Goal: Transaction & Acquisition: Purchase product/service

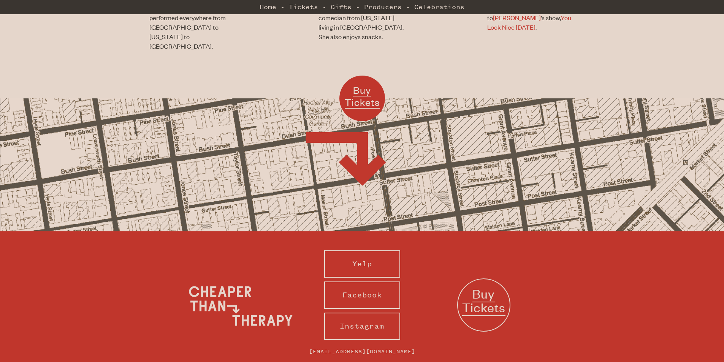
scroll to position [684, 0]
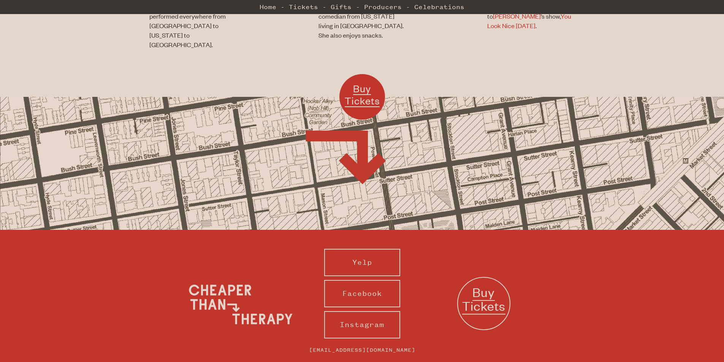
click at [365, 82] on span "Buy Tickets" at bounding box center [362, 94] width 35 height 25
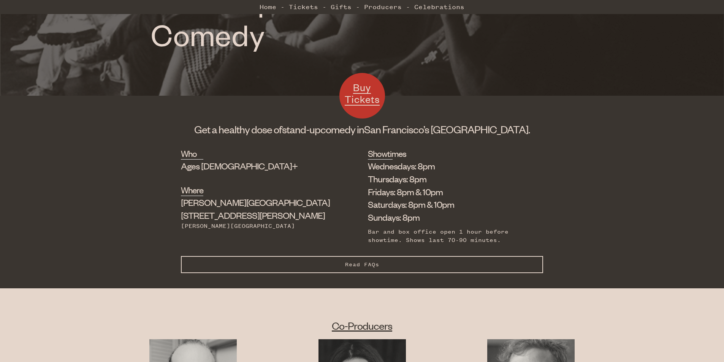
scroll to position [218, 0]
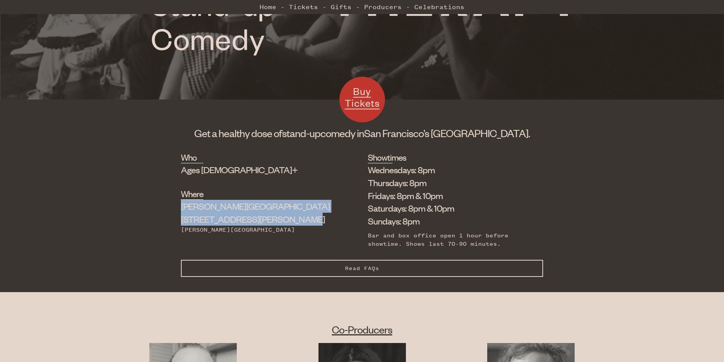
drag, startPoint x: 253, startPoint y: 221, endPoint x: 204, endPoint y: 207, distance: 51.7
click at [204, 207] on div "Who Ages [DEMOGRAPHIC_DATA]+ Where [PERSON_NAME][GEOGRAPHIC_DATA] [STREET_ADDRE…" at bounding box center [362, 205] width 362 height 109
copy div "[PERSON_NAME] Theater [STREET_ADDRESS][PERSON_NAME]"
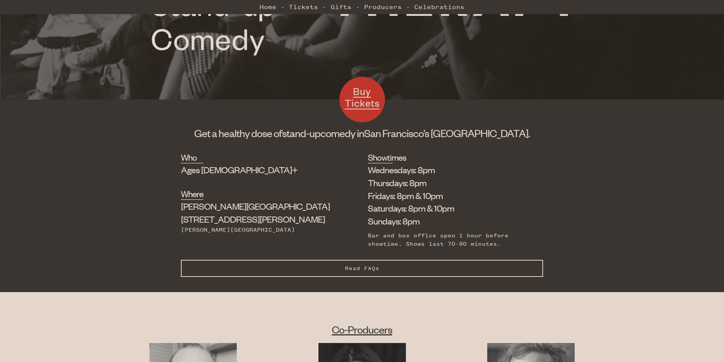
click at [368, 197] on li "Fridays: 8pm & 10pm" at bounding box center [450, 195] width 164 height 13
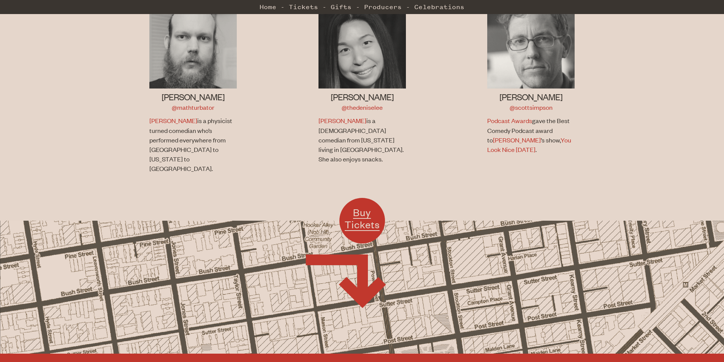
scroll to position [712, 0]
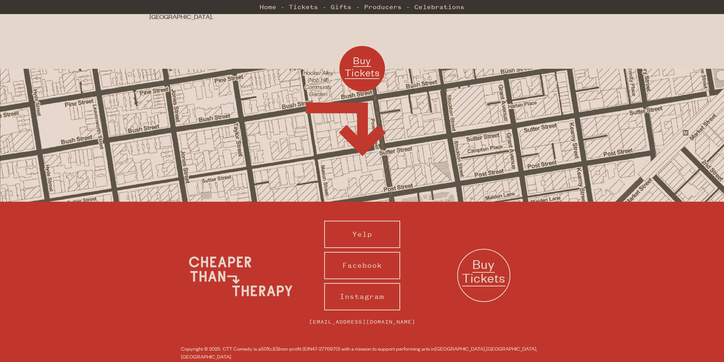
click at [479, 256] on span "Buy Tickets" at bounding box center [483, 271] width 43 height 31
